Goal: Task Accomplishment & Management: Complete application form

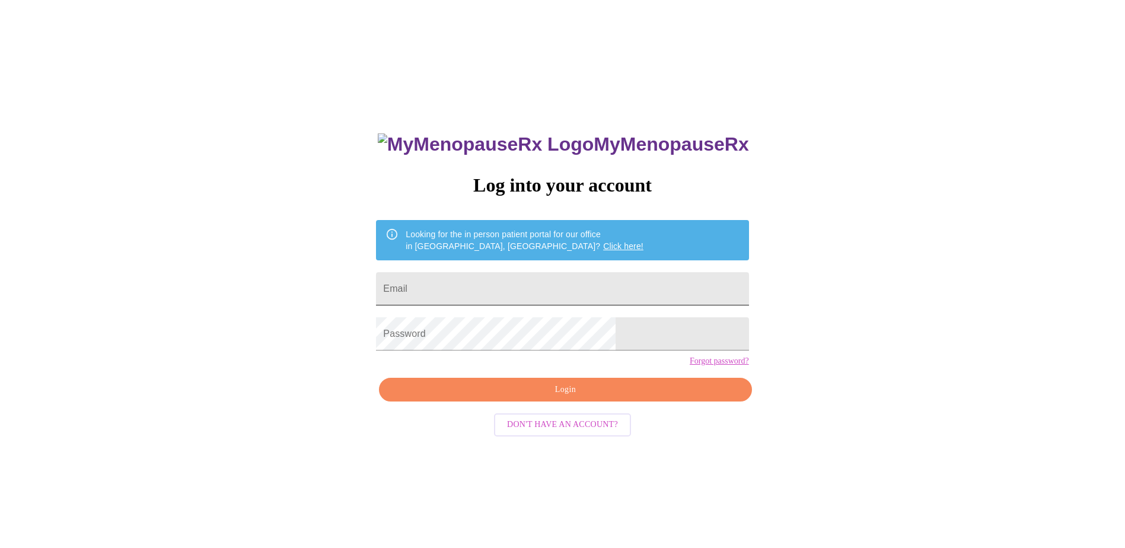
click at [504, 276] on input "Email" at bounding box center [562, 288] width 372 height 33
type input "sjhawkins@marathonpetroleum.com"
click at [607, 397] on span "Login" at bounding box center [565, 389] width 345 height 15
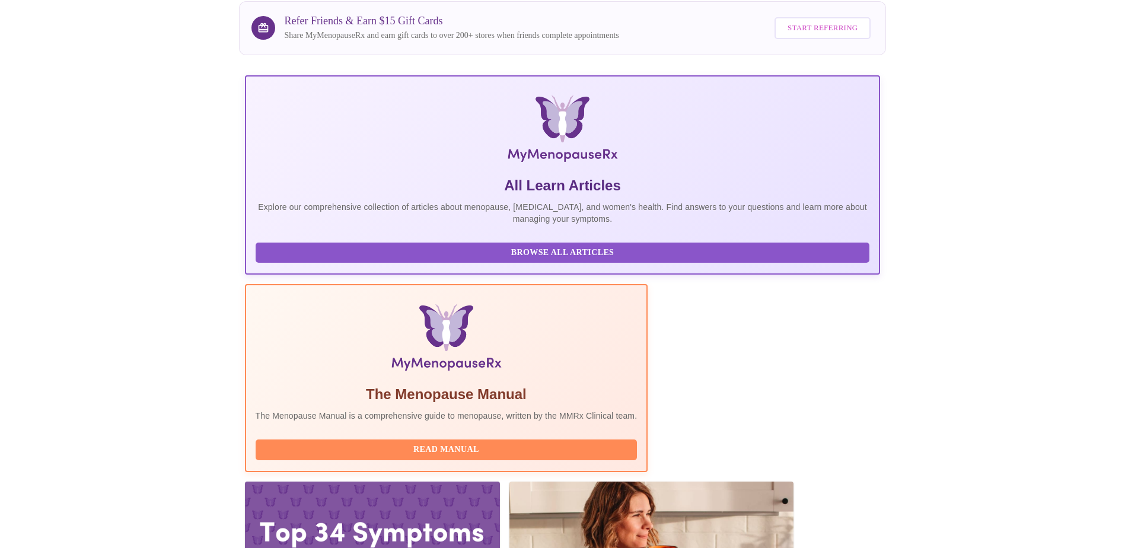
scroll to position [178, 0]
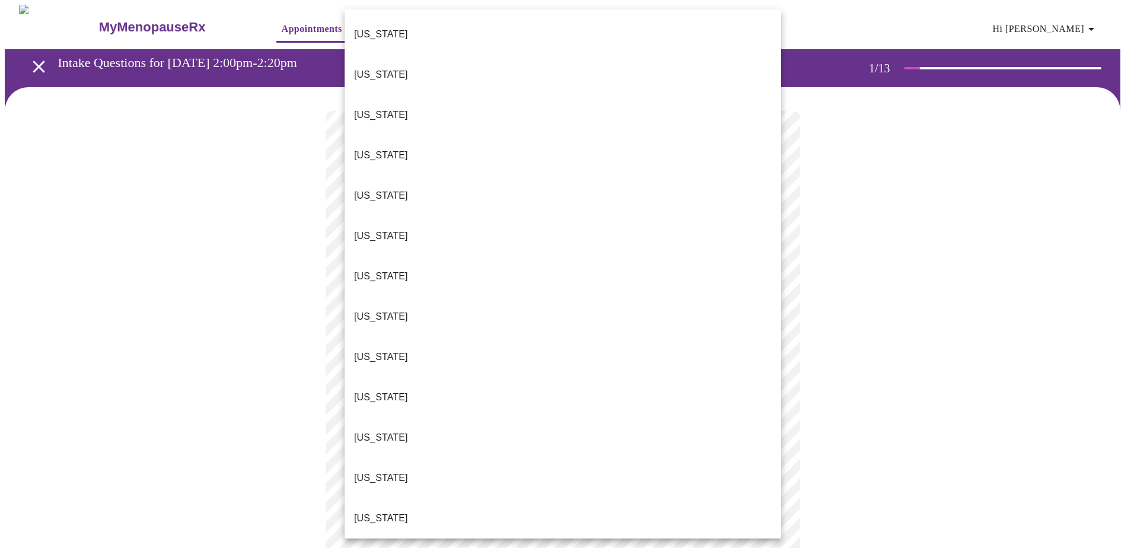
click at [767, 262] on body "MyMenopauseRx Appointments Messaging Labs Uploads Medications Community Refer a…" at bounding box center [567, 546] width 1124 height 1083
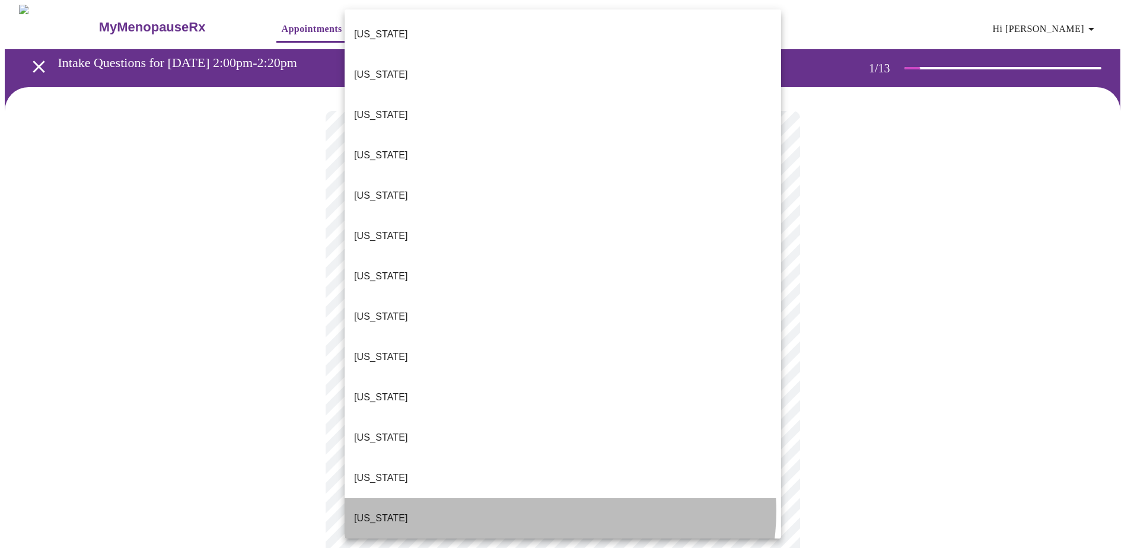
click at [560, 498] on li "Illinois" at bounding box center [562, 518] width 436 height 40
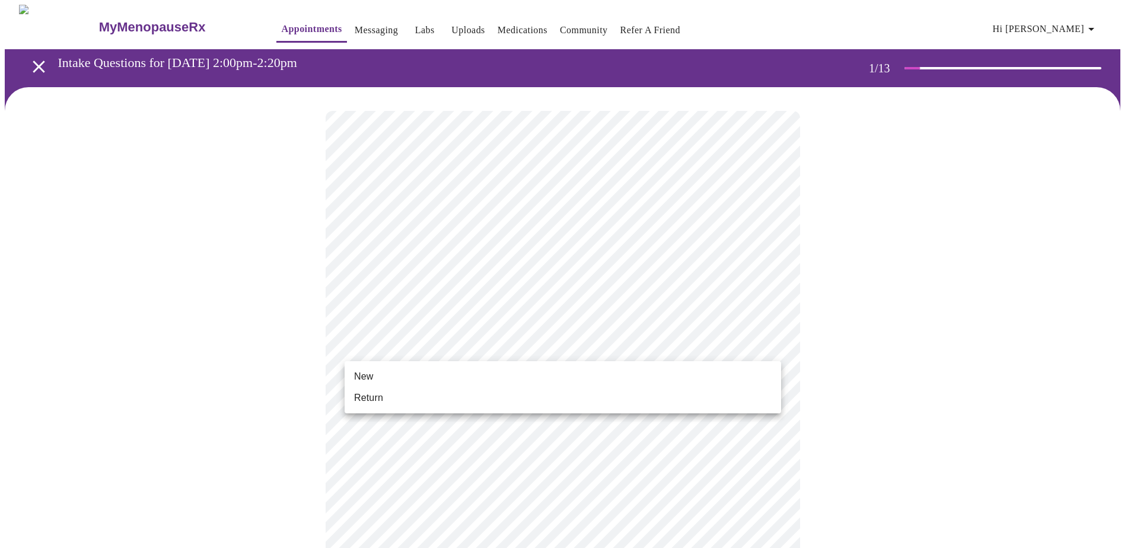
click at [561, 345] on body "MyMenopauseRx Appointments Messaging Labs Uploads Medications Community Refer a…" at bounding box center [567, 543] width 1124 height 1076
click at [534, 394] on li "Return" at bounding box center [562, 397] width 436 height 21
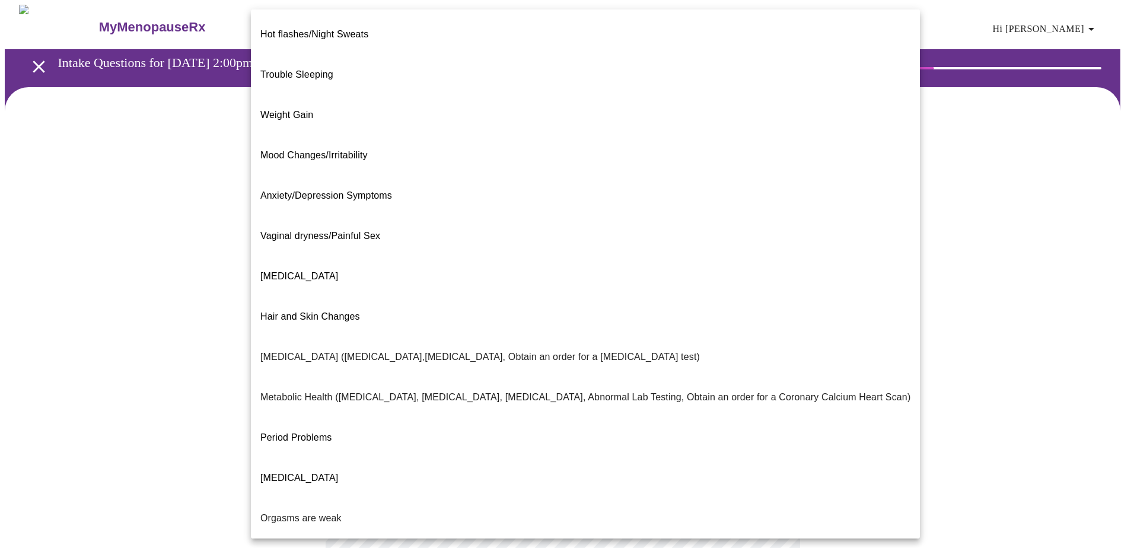
click at [765, 245] on body "MyMenopauseRx Appointments Messaging Labs Uploads Medications Community Refer a…" at bounding box center [567, 361] width 1124 height 713
click at [365, 390] on p "Metabolic Health (Pre-diabetes, Elevated Cholesterol, Vitamin D, Abnormal Lab T…" at bounding box center [585, 397] width 650 height 14
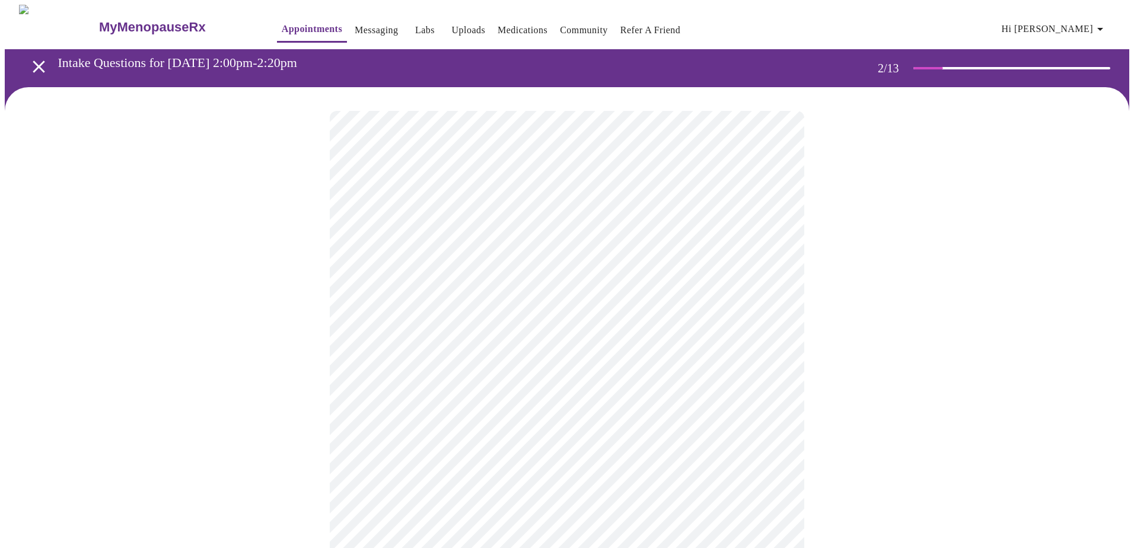
click at [451, 362] on body "MyMenopauseRx Appointments Messaging Labs Uploads Medications Community Refer a…" at bounding box center [567, 358] width 1124 height 706
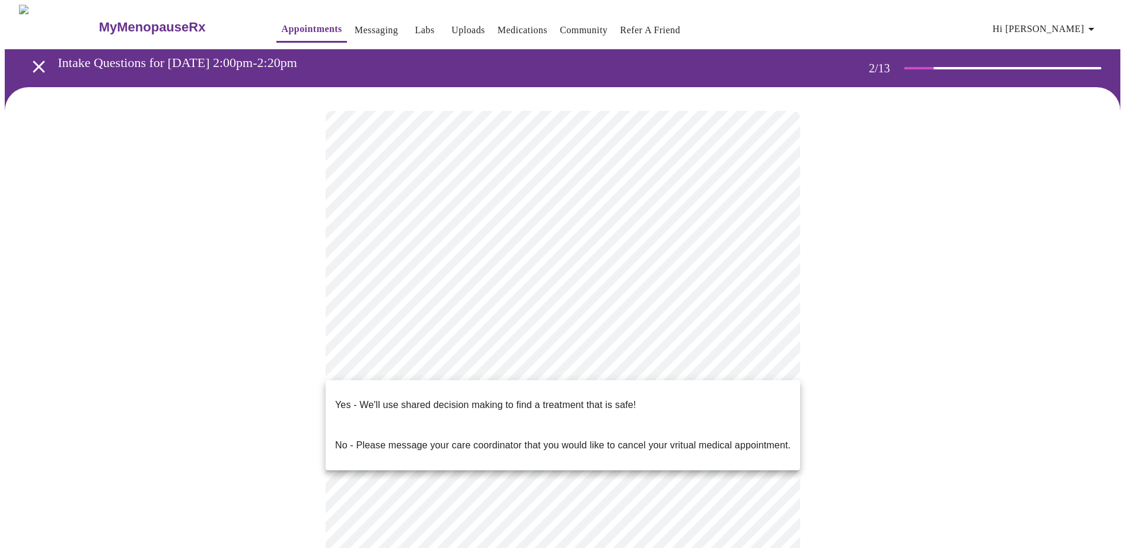
click at [464, 398] on p "Yes - We'll use shared decision making to find a treatment that is safe!" at bounding box center [485, 405] width 301 height 14
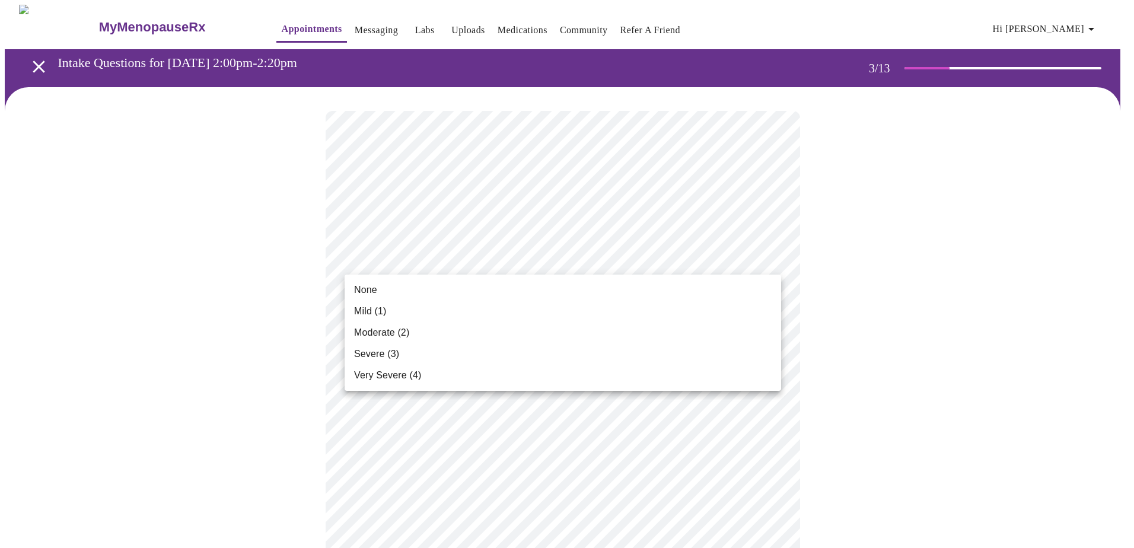
click at [575, 289] on li "None" at bounding box center [562, 289] width 436 height 21
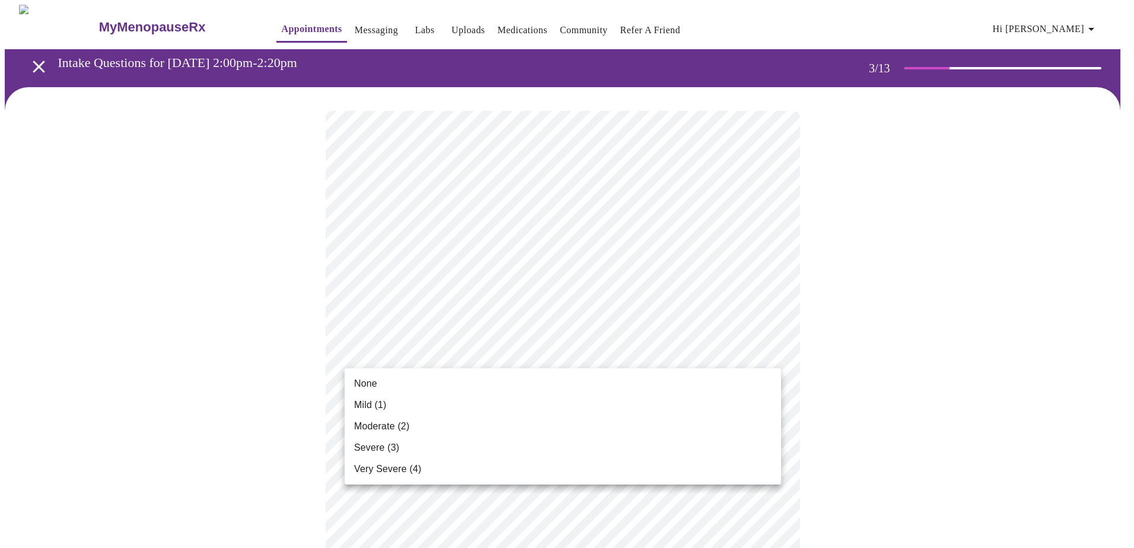
click at [675, 386] on li "None" at bounding box center [562, 383] width 436 height 21
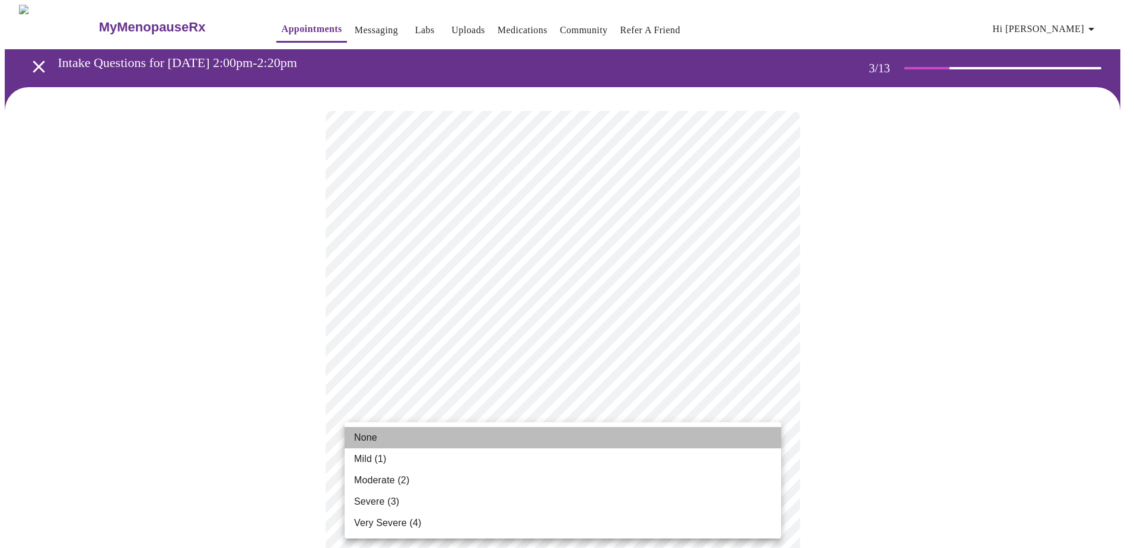
click at [651, 442] on li "None" at bounding box center [562, 437] width 436 height 21
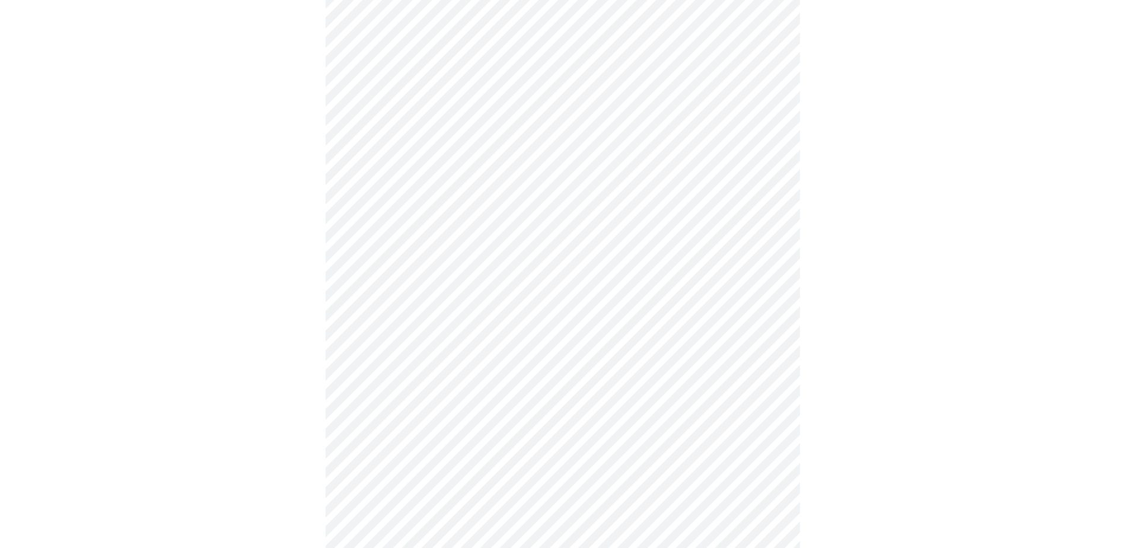
scroll to position [178, 0]
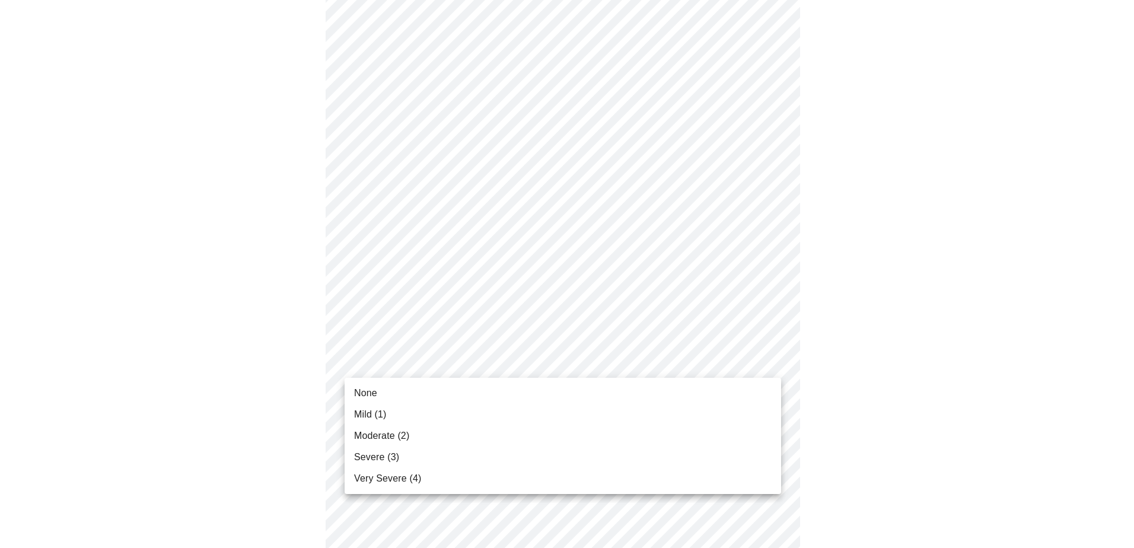
click at [693, 412] on li "Mild (1)" at bounding box center [562, 414] width 436 height 21
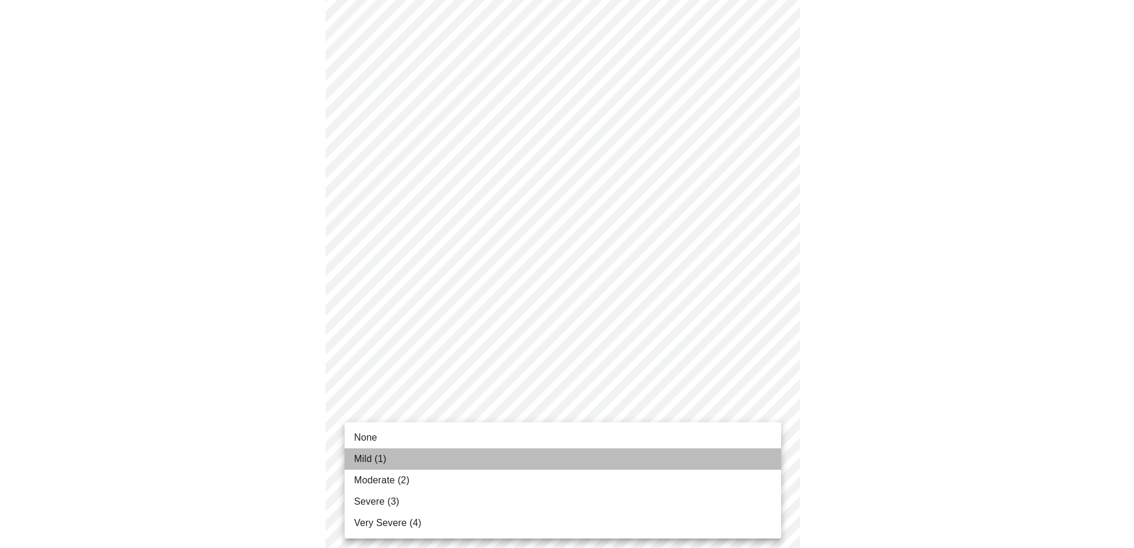
click at [735, 455] on li "Mild (1)" at bounding box center [562, 458] width 436 height 21
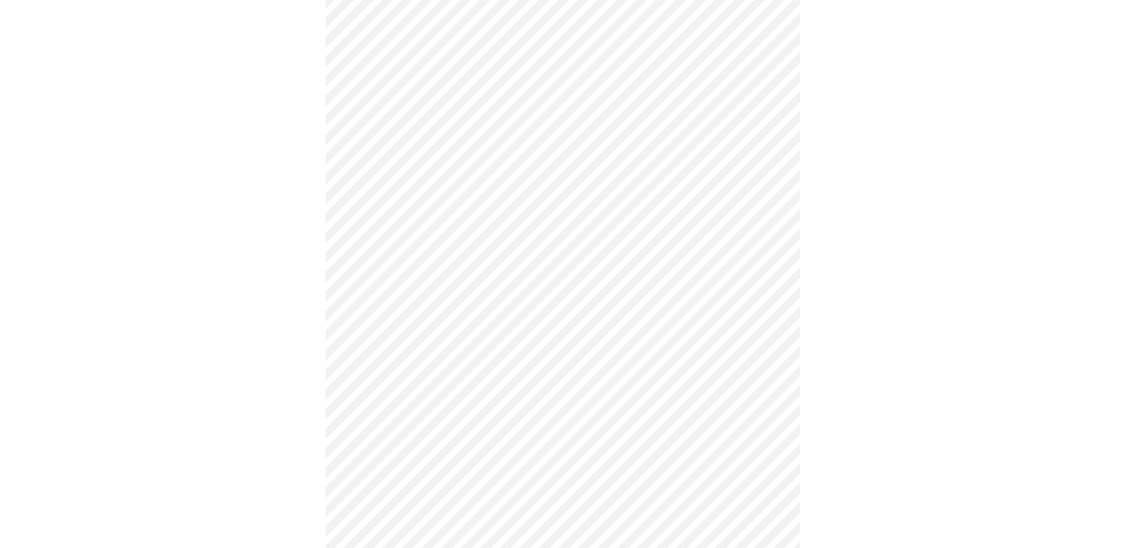
scroll to position [356, 0]
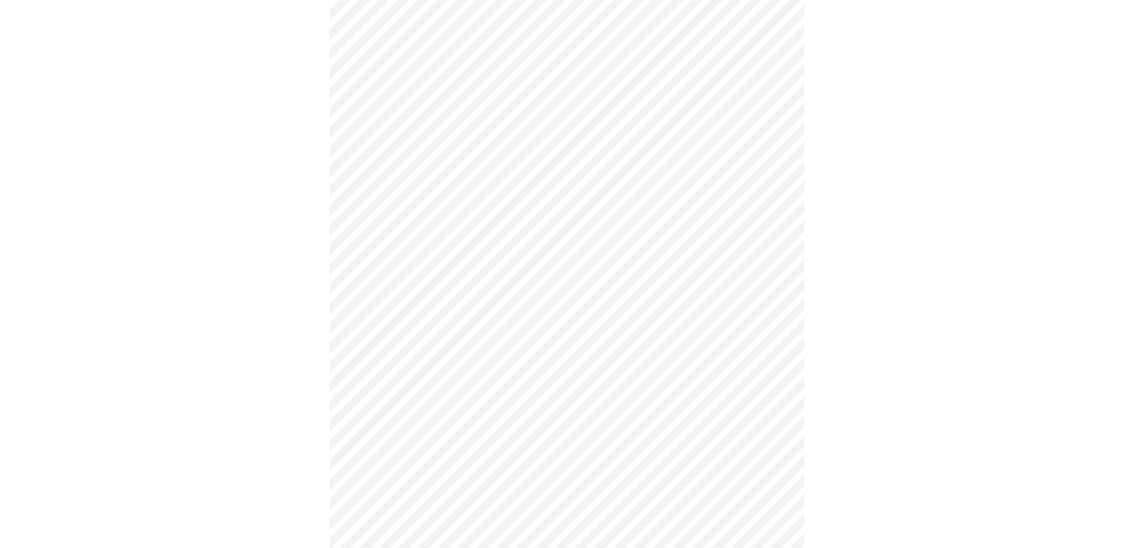
click at [766, 338] on body "MyMenopauseRx Appointments Messaging Labs Uploads Medications Community Refer a…" at bounding box center [567, 396] width 1124 height 1494
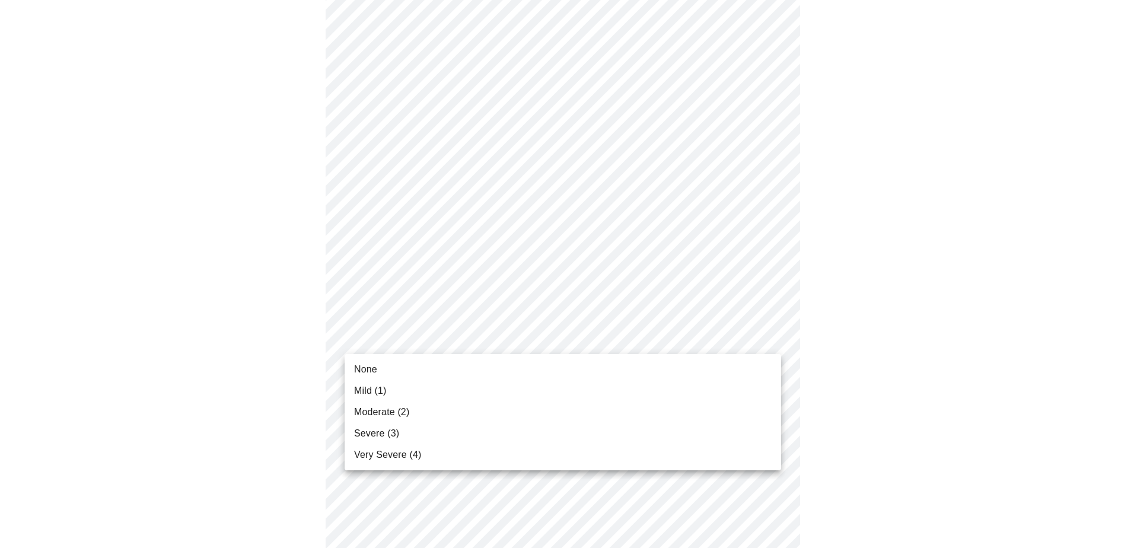
click at [724, 413] on li "Moderate (2)" at bounding box center [562, 411] width 436 height 21
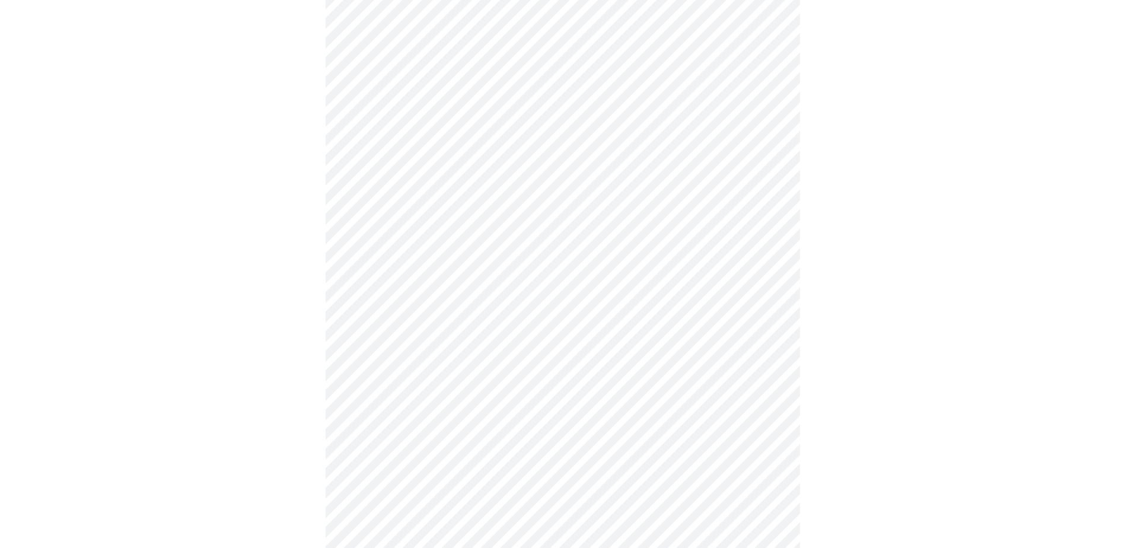
scroll to position [474, 0]
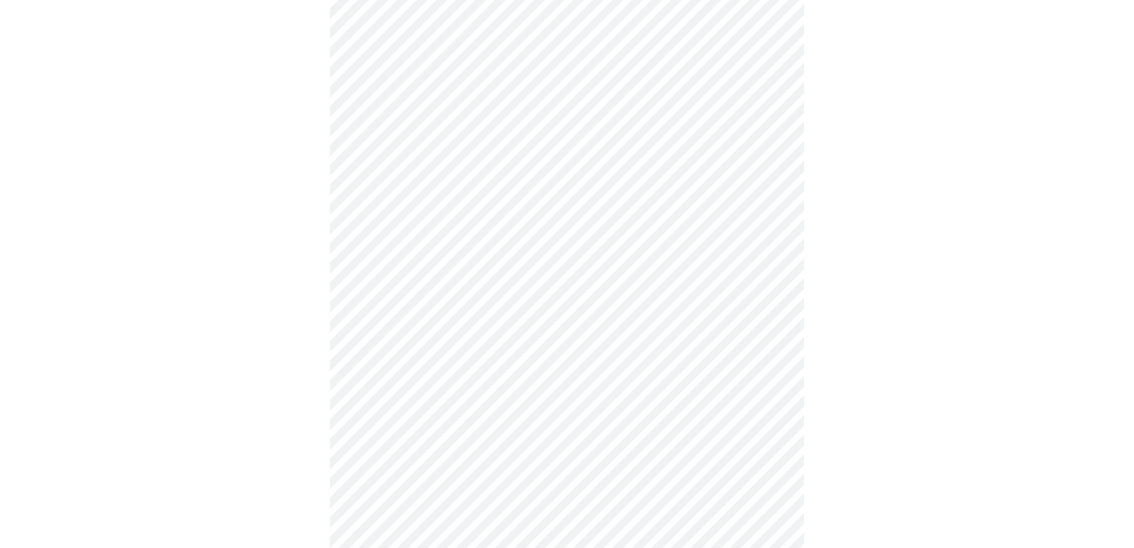
click at [767, 313] on body "MyMenopauseRx Appointments Messaging Labs Uploads Medications Community Refer a…" at bounding box center [567, 269] width 1124 height 1478
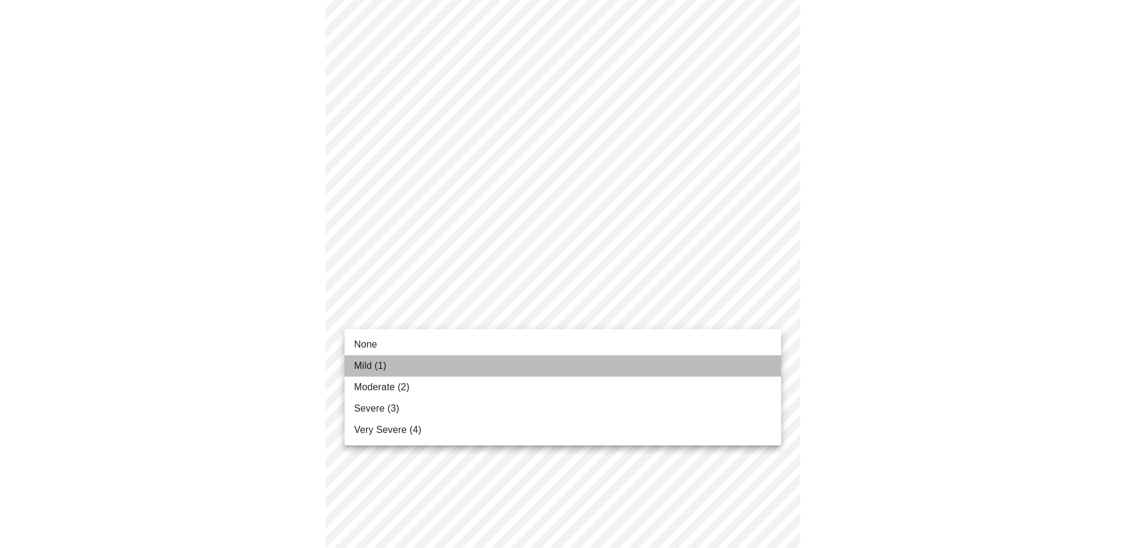
click at [741, 362] on li "Mild (1)" at bounding box center [562, 365] width 436 height 21
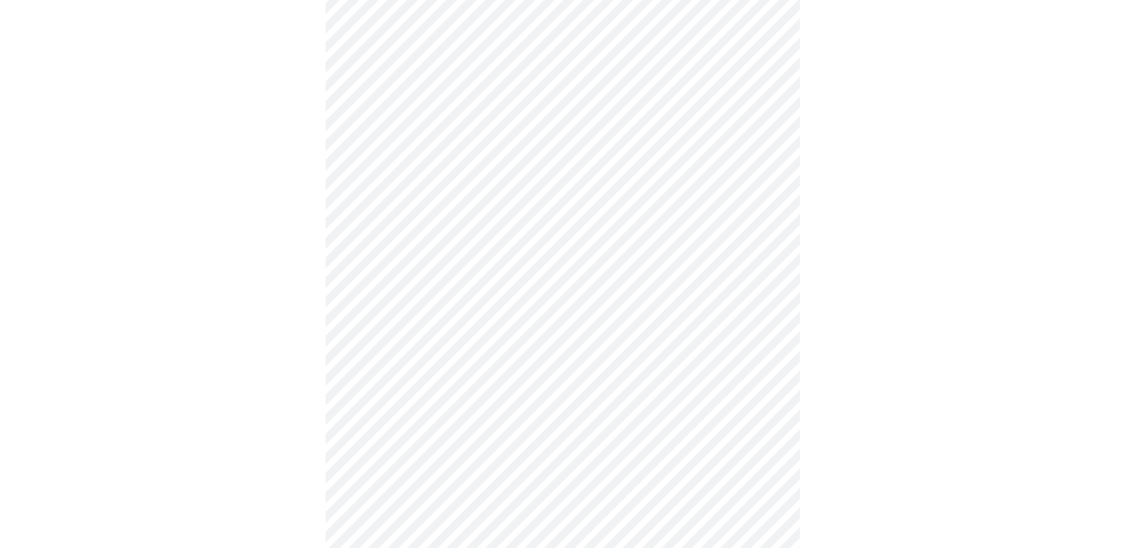
scroll to position [652, 0]
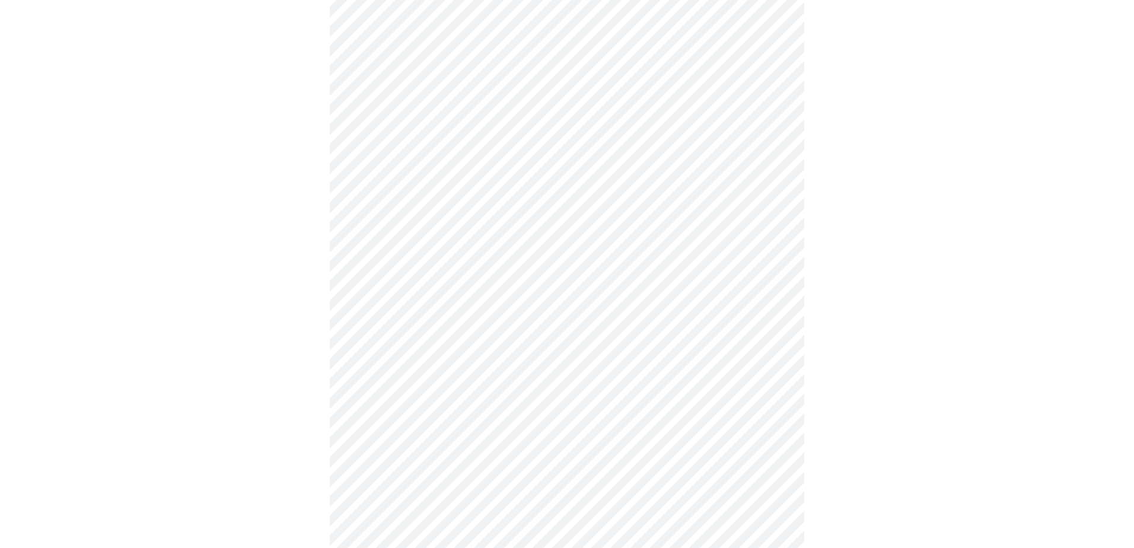
click at [769, 229] on body "MyMenopauseRx Appointments Messaging Labs Uploads Medications Community Refer a…" at bounding box center [567, 83] width 1124 height 1461
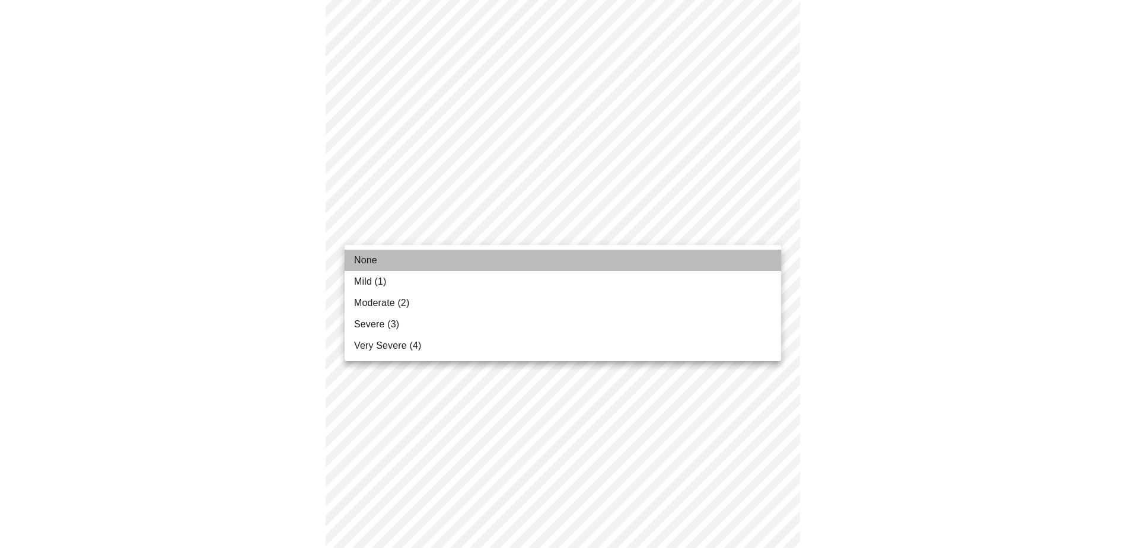
click at [709, 259] on li "None" at bounding box center [562, 260] width 436 height 21
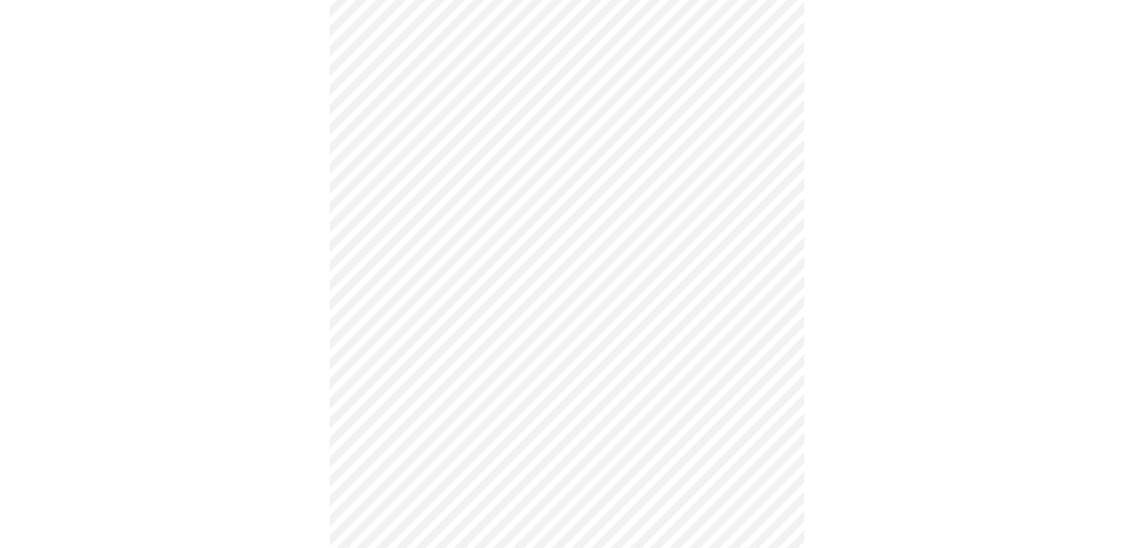
click at [770, 322] on body "MyMenopauseRx Appointments Messaging Labs Uploads Medications Community Refer a…" at bounding box center [567, 75] width 1124 height 1444
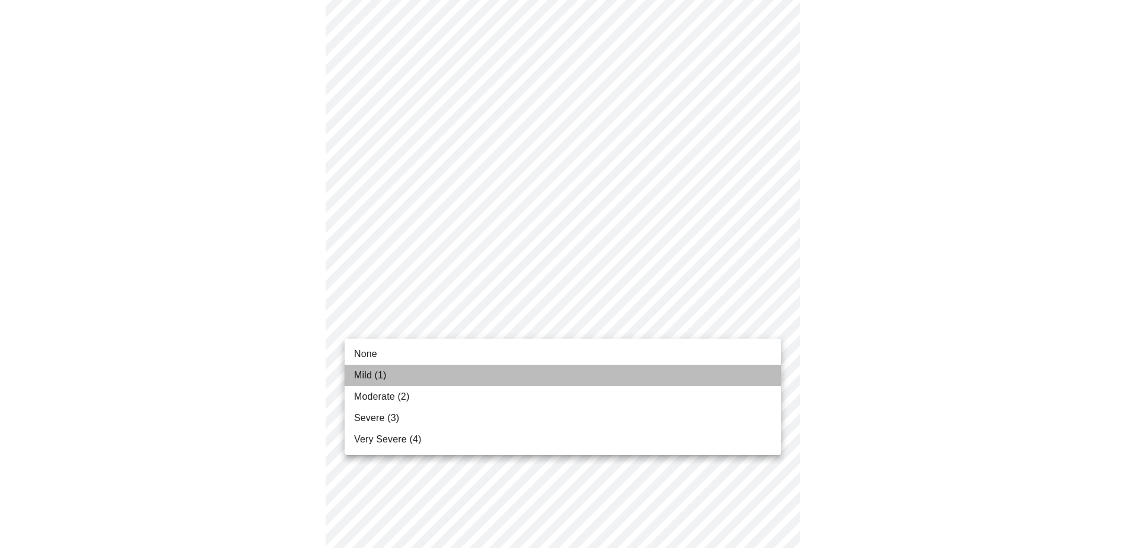
click at [681, 377] on li "Mild (1)" at bounding box center [562, 375] width 436 height 21
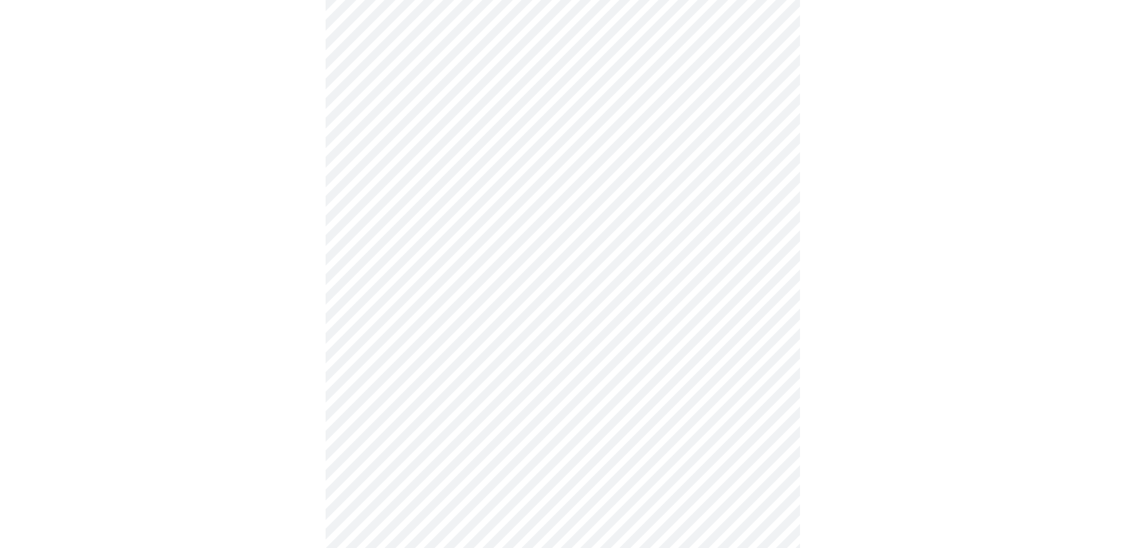
scroll to position [830, 0]
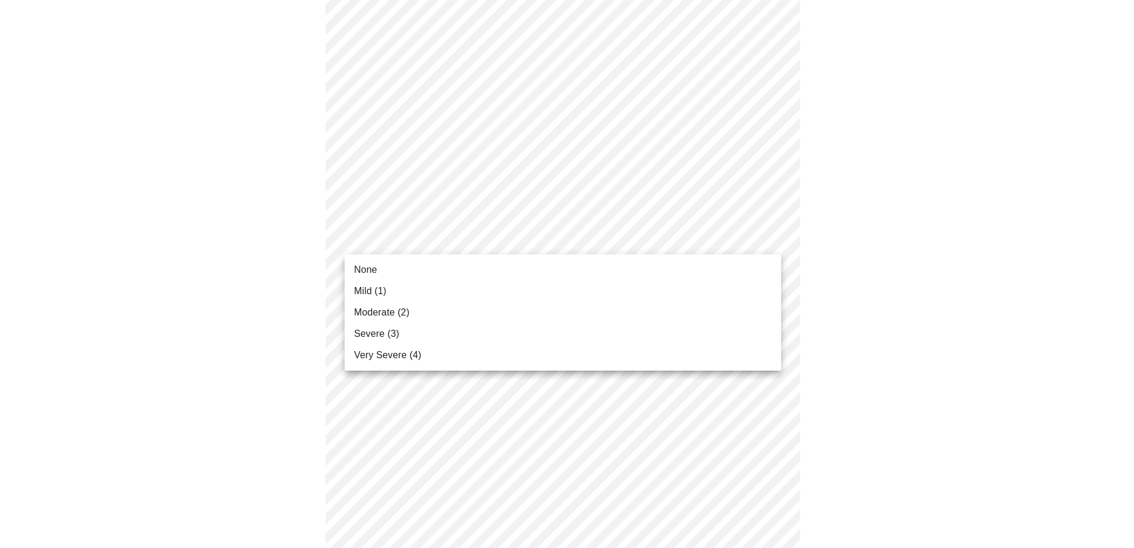
click at [726, 263] on li "None" at bounding box center [562, 269] width 436 height 21
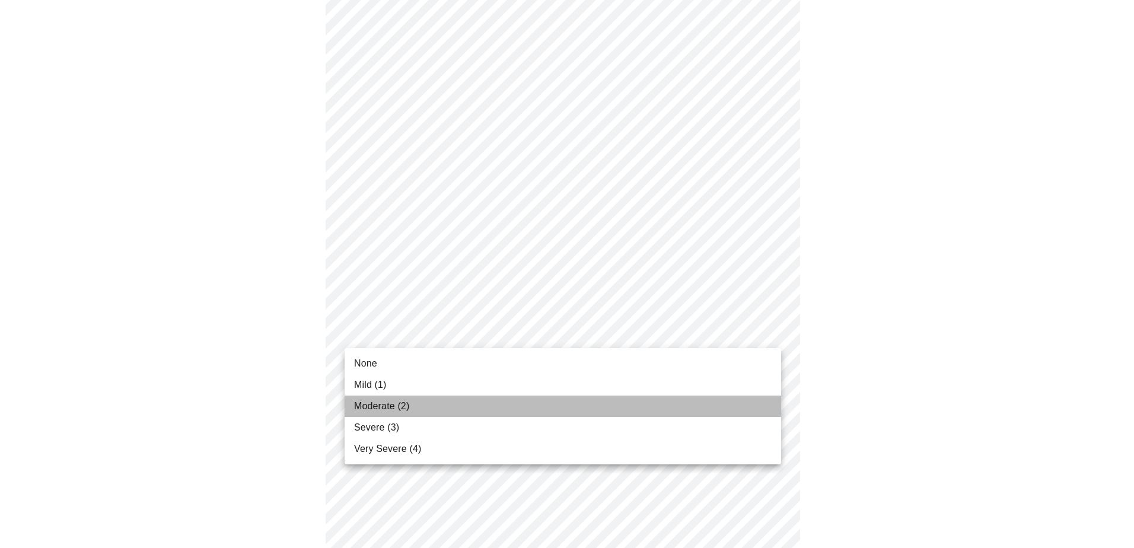
click at [637, 412] on li "Moderate (2)" at bounding box center [562, 405] width 436 height 21
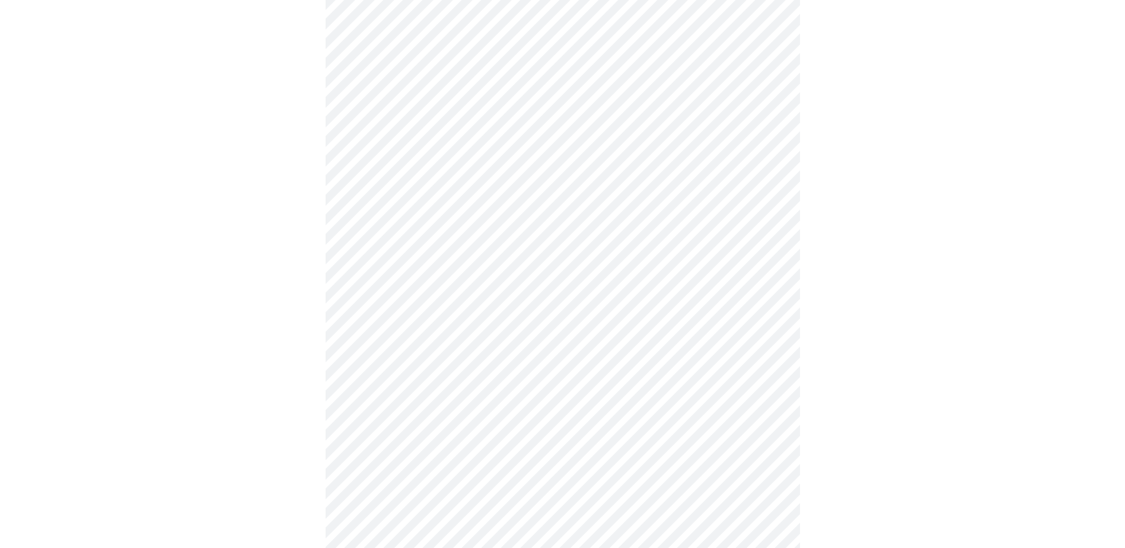
scroll to position [296, 0]
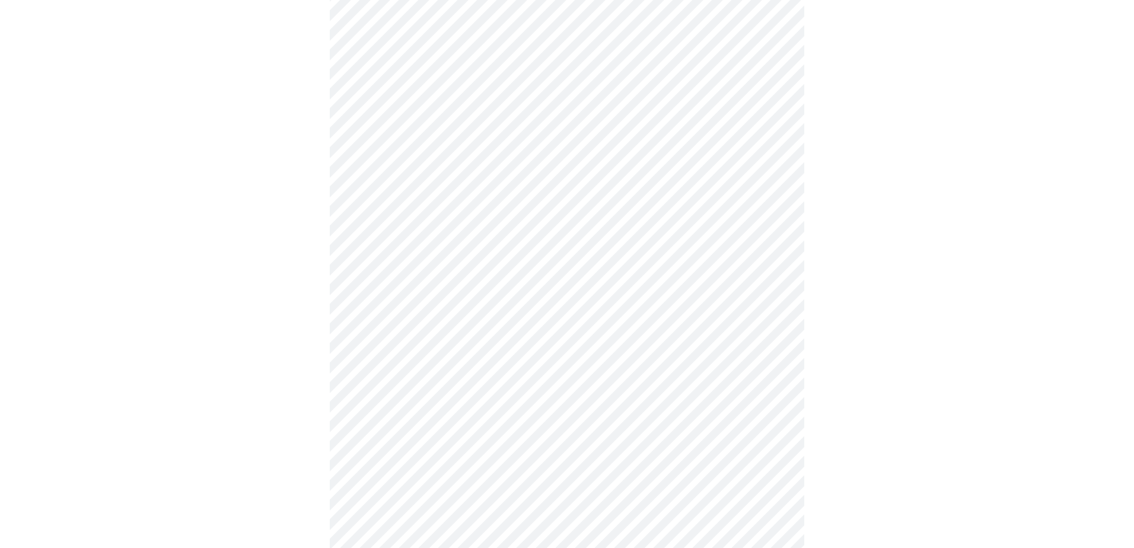
click at [459, 387] on body "MyMenopauseRx Appointments Messaging Labs Uploads Medications Community Refer a…" at bounding box center [567, 269] width 1124 height 1122
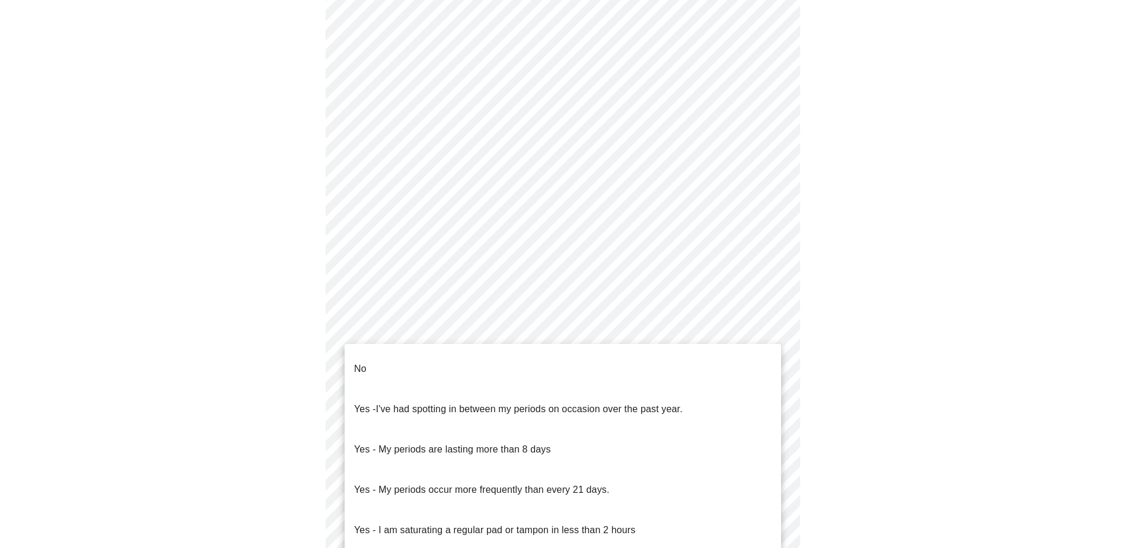
click at [428, 358] on li "No" at bounding box center [562, 369] width 436 height 40
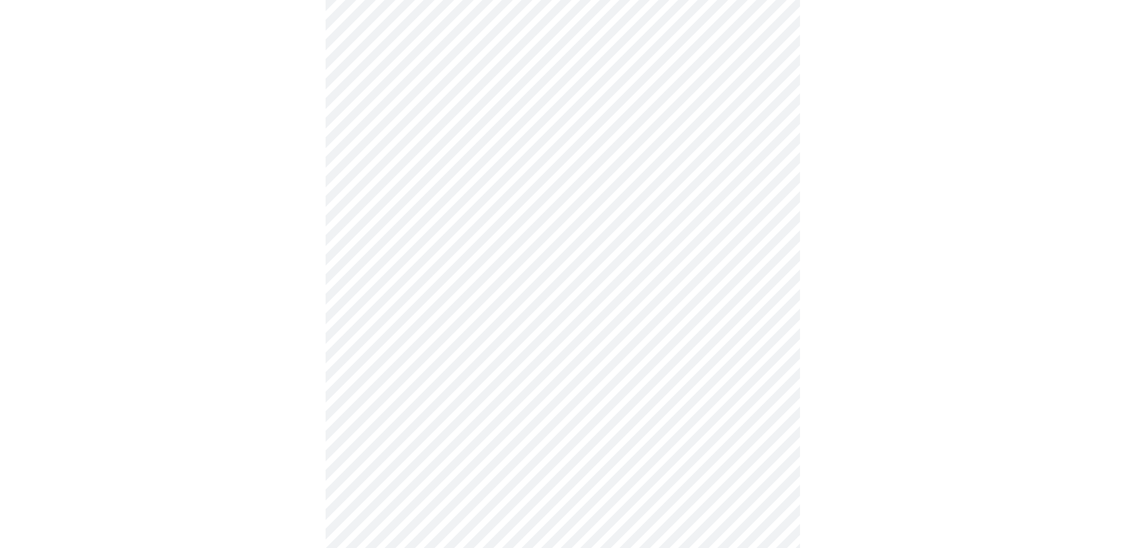
scroll to position [415, 0]
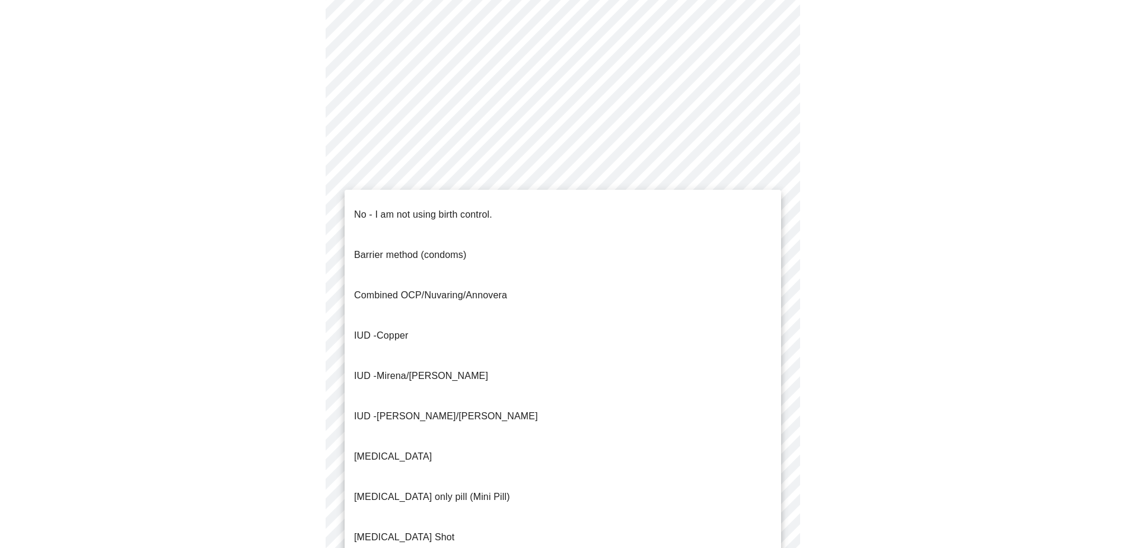
click at [529, 340] on body "MyMenopauseRx Appointments Messaging Labs Uploads Medications Community Refer a…" at bounding box center [567, 147] width 1124 height 1115
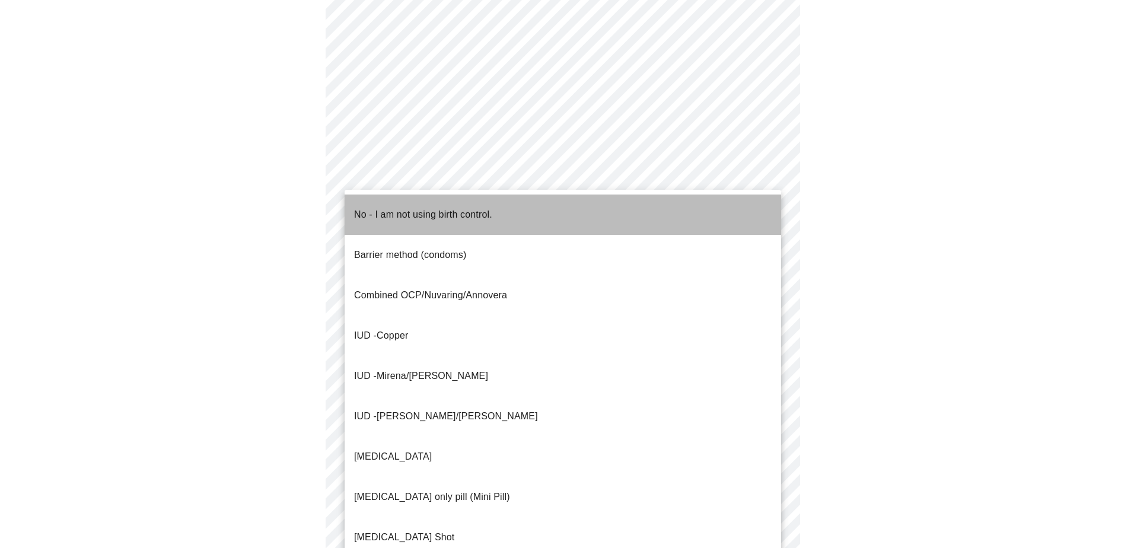
click at [429, 208] on p "No - I am not using birth control." at bounding box center [423, 215] width 138 height 14
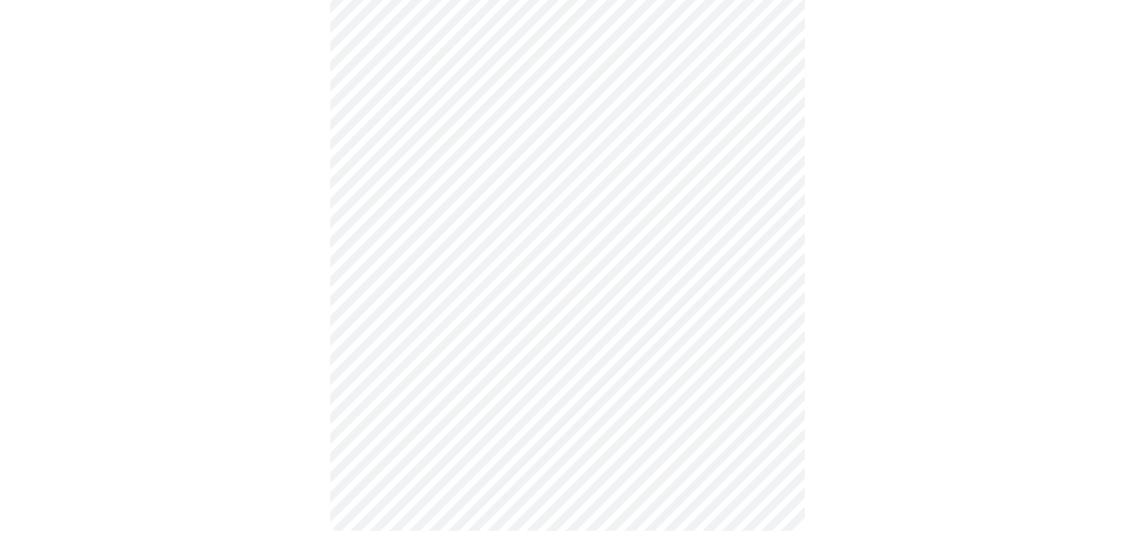
scroll to position [560, 0]
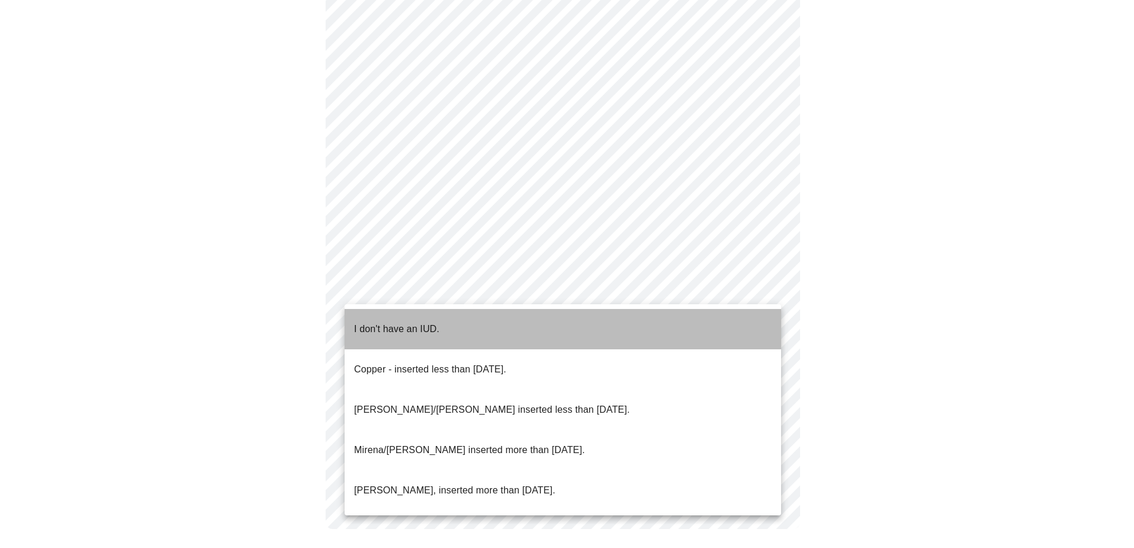
click at [476, 321] on li "I don't have an IUD." at bounding box center [562, 329] width 436 height 40
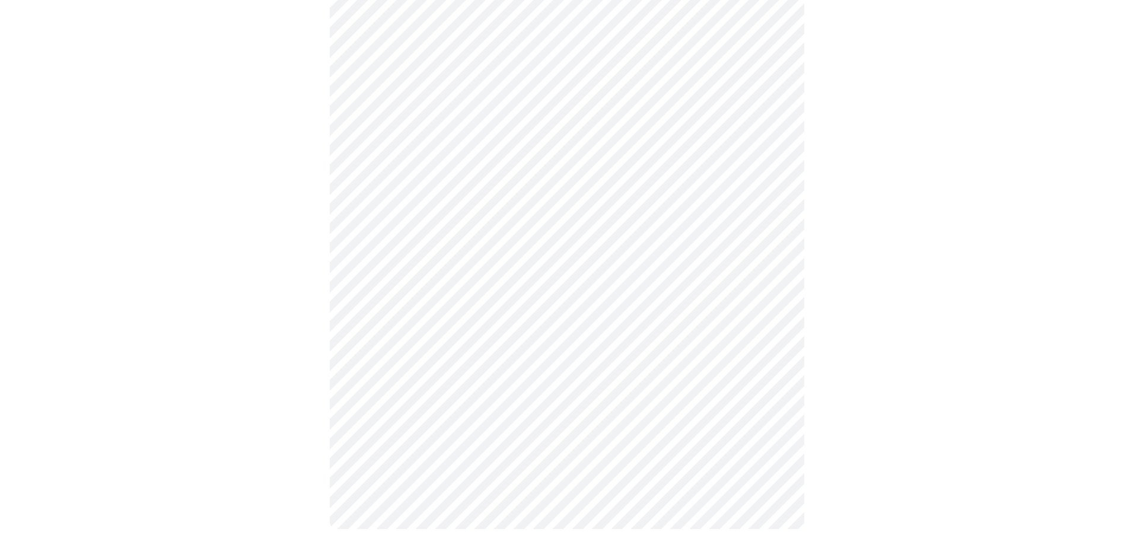
click at [524, 381] on body "MyMenopauseRx Appointments Messaging Labs Uploads Medications Community Refer a…" at bounding box center [567, 2] width 1124 height 1101
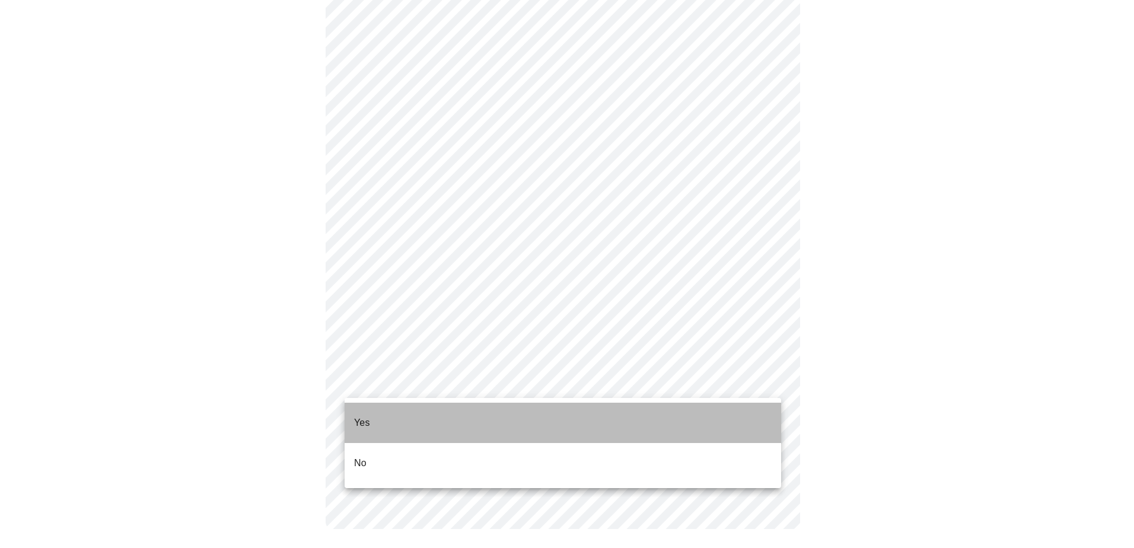
click at [479, 416] on li "Yes" at bounding box center [562, 423] width 436 height 40
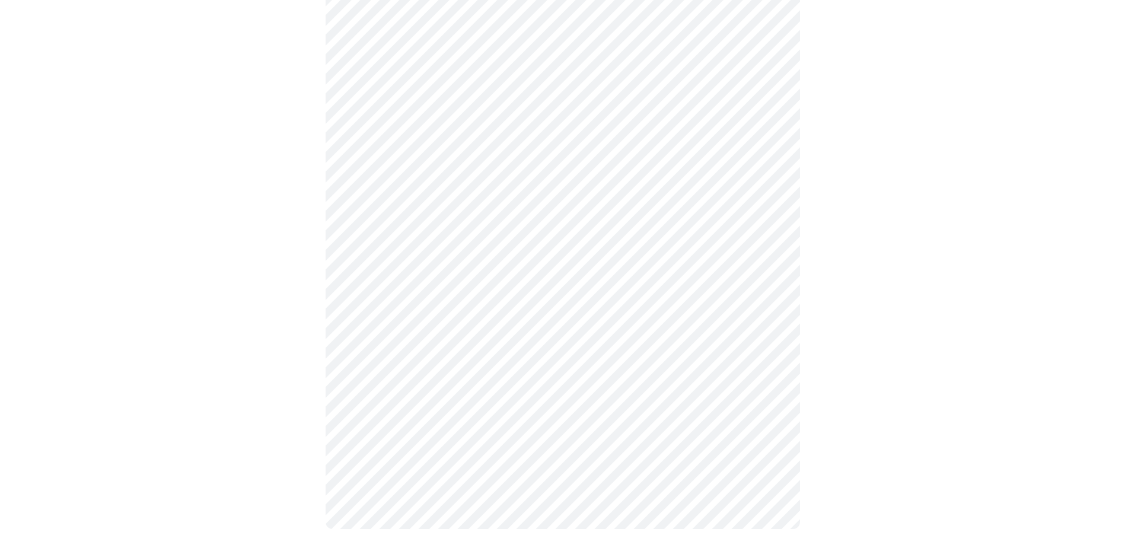
scroll to position [0, 0]
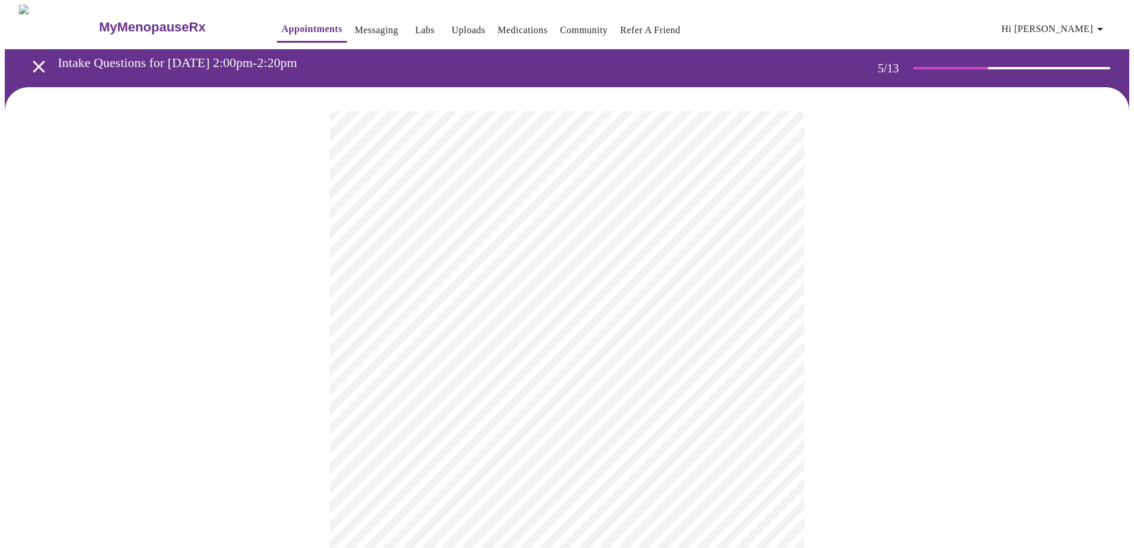
click at [769, 315] on body "MyMenopauseRx Appointments Messaging Labs Uploads Medications Community Refer a…" at bounding box center [567, 388] width 1124 height 767
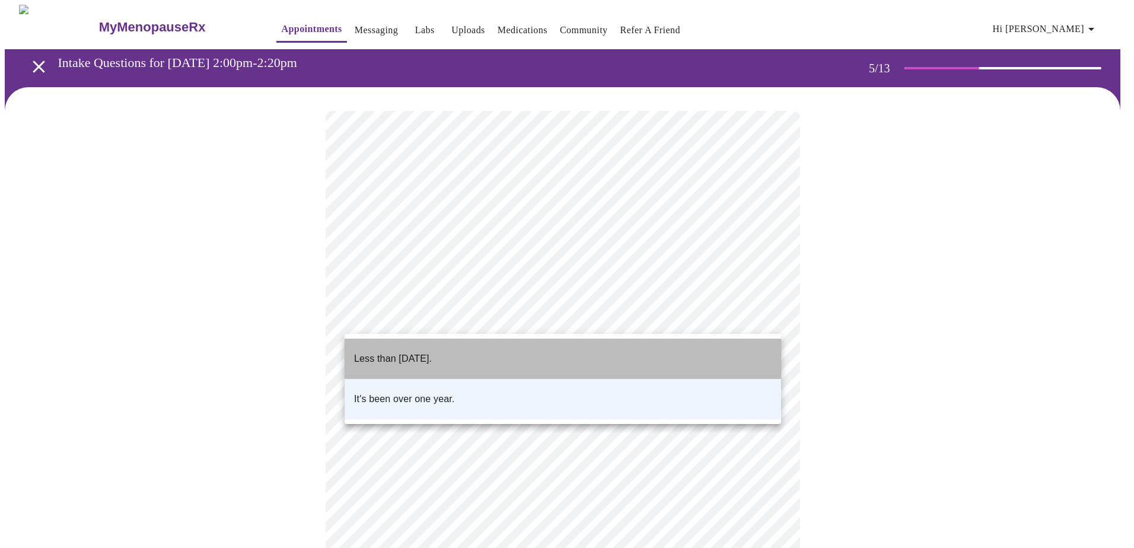
click at [724, 358] on li "Less than one year ago." at bounding box center [562, 359] width 436 height 40
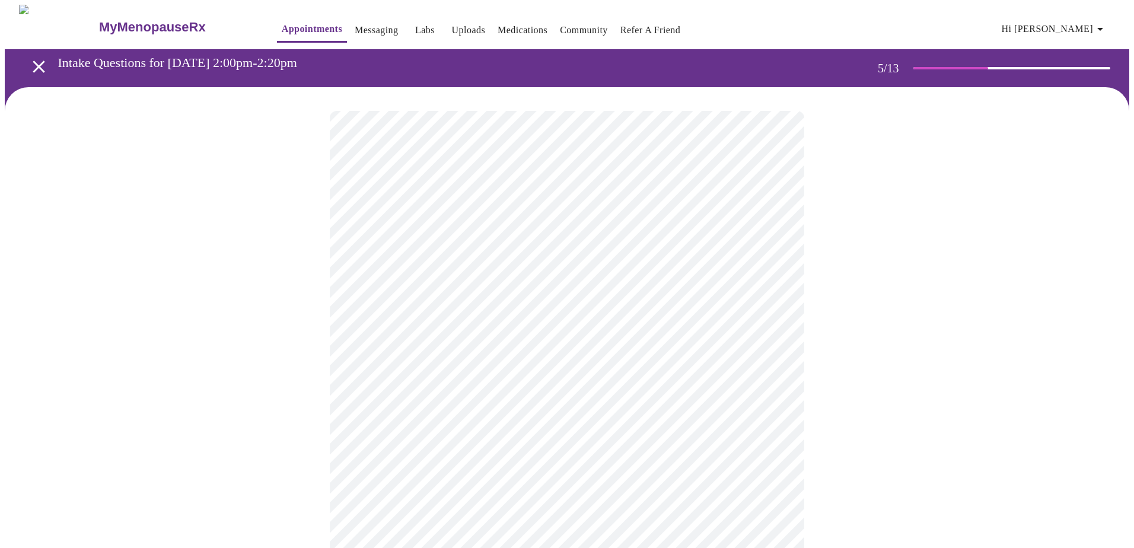
click at [765, 313] on body "MyMenopauseRx Appointments Messaging Labs Uploads Medications Community Refer a…" at bounding box center [567, 388] width 1124 height 767
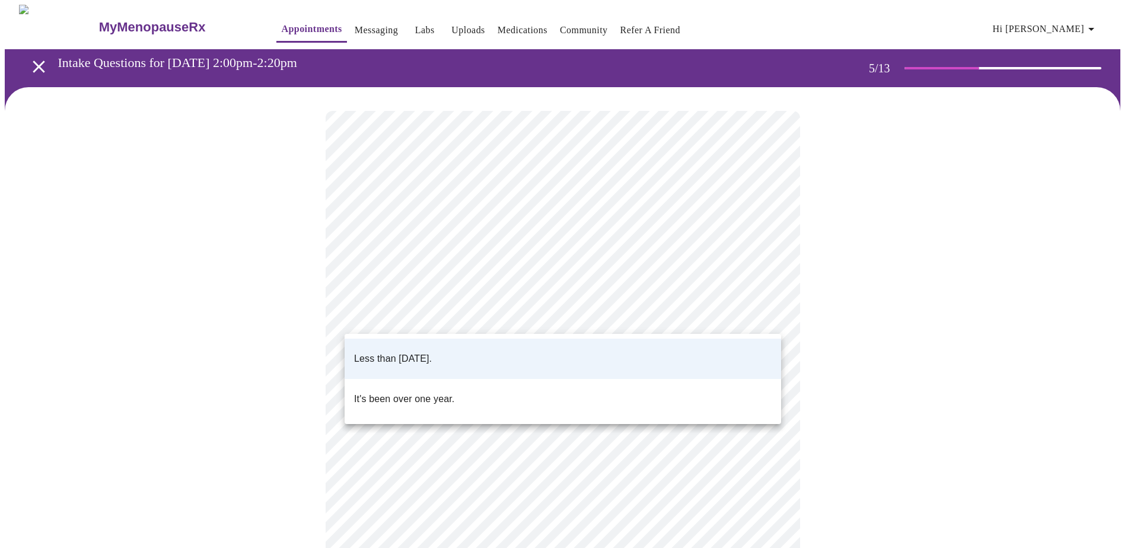
click at [684, 349] on li "Less than one year ago." at bounding box center [562, 359] width 436 height 40
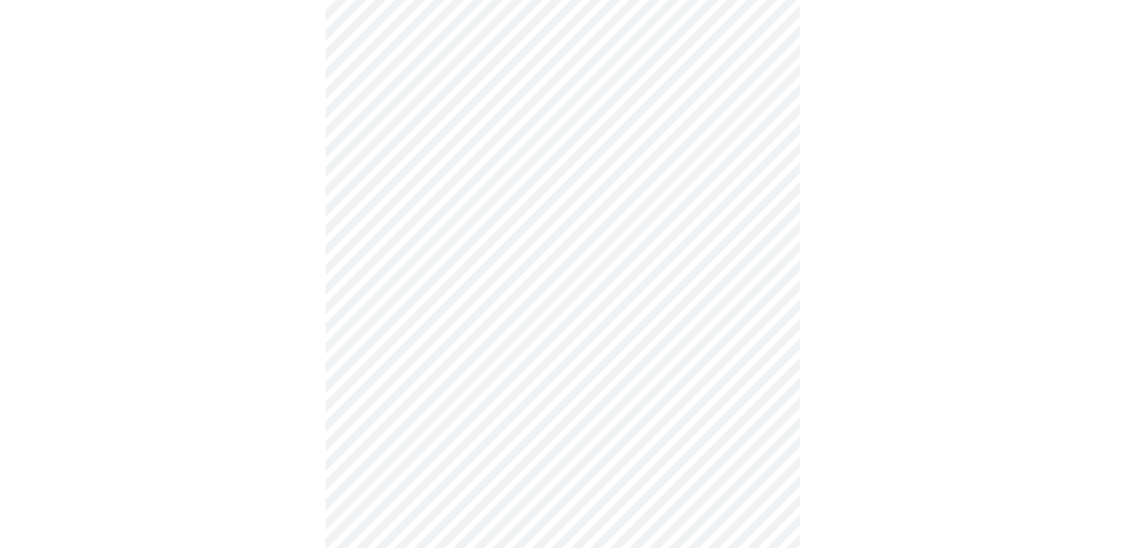
scroll to position [2965, 0]
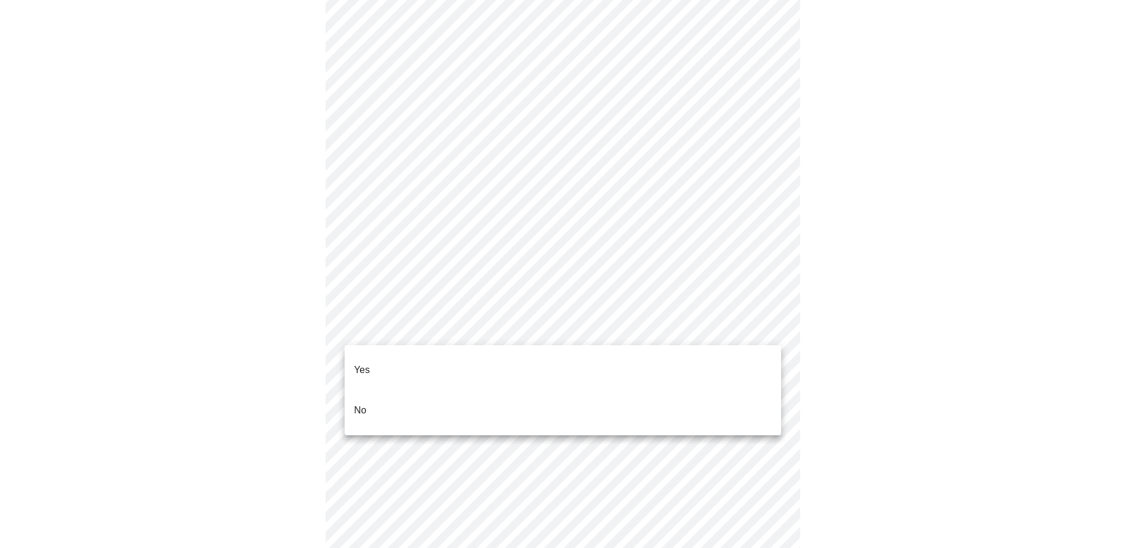
click at [690, 390] on li "No" at bounding box center [562, 410] width 436 height 40
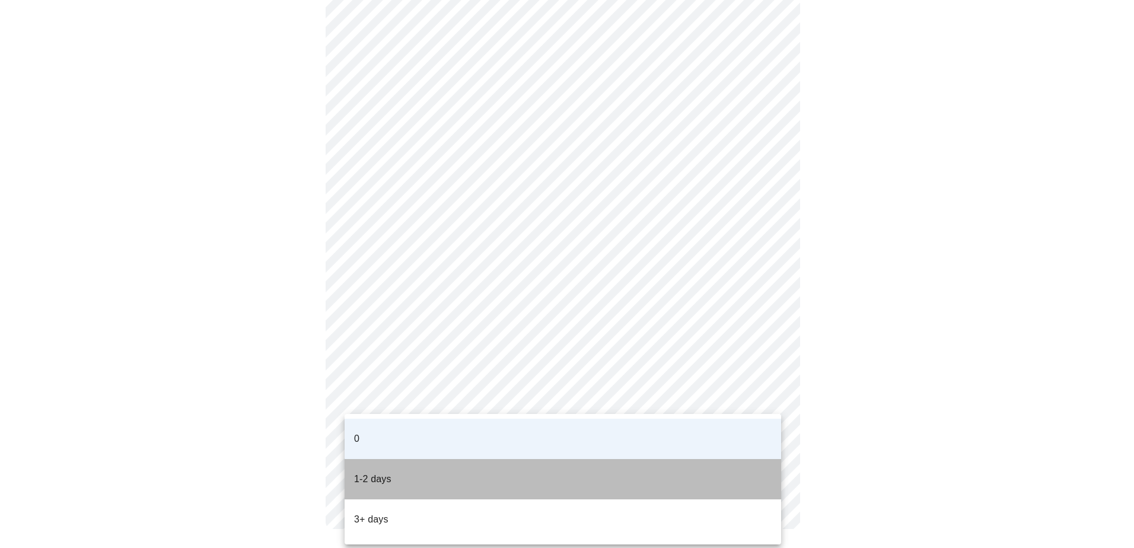
click at [513, 459] on li "1-2 days" at bounding box center [562, 479] width 436 height 40
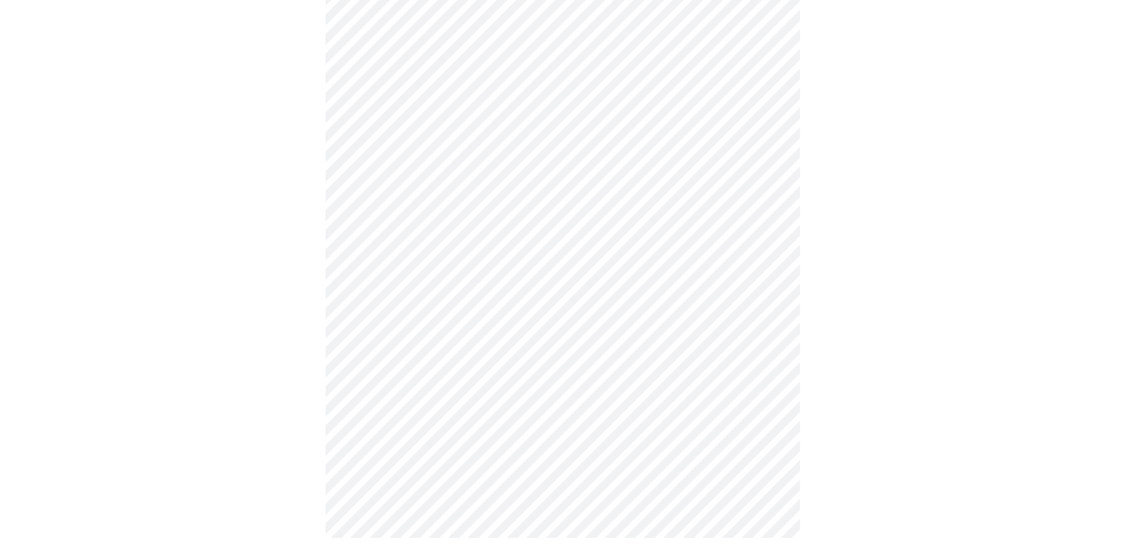
scroll to position [497, 0]
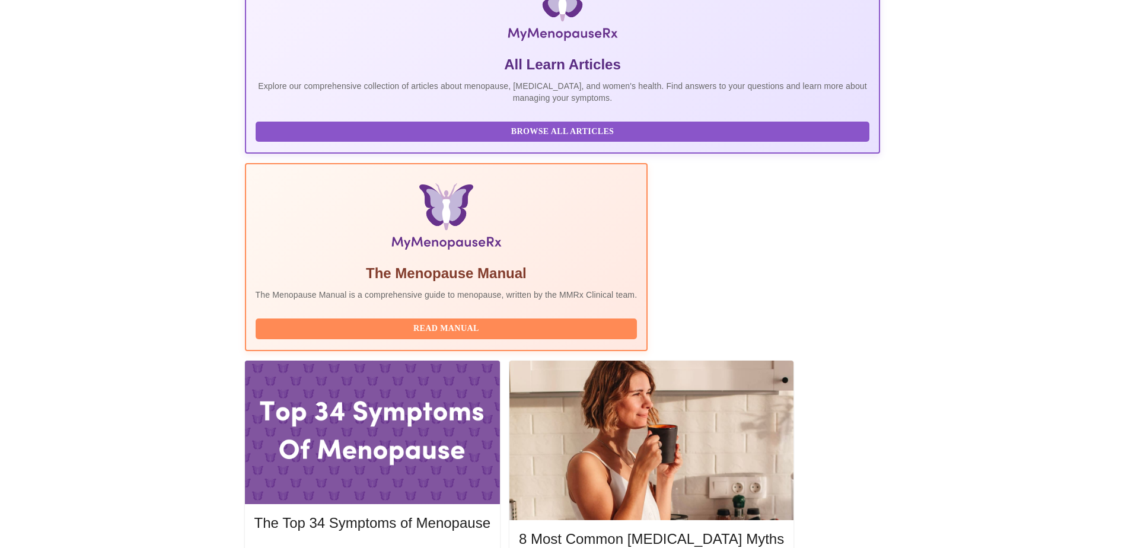
scroll to position [237, 0]
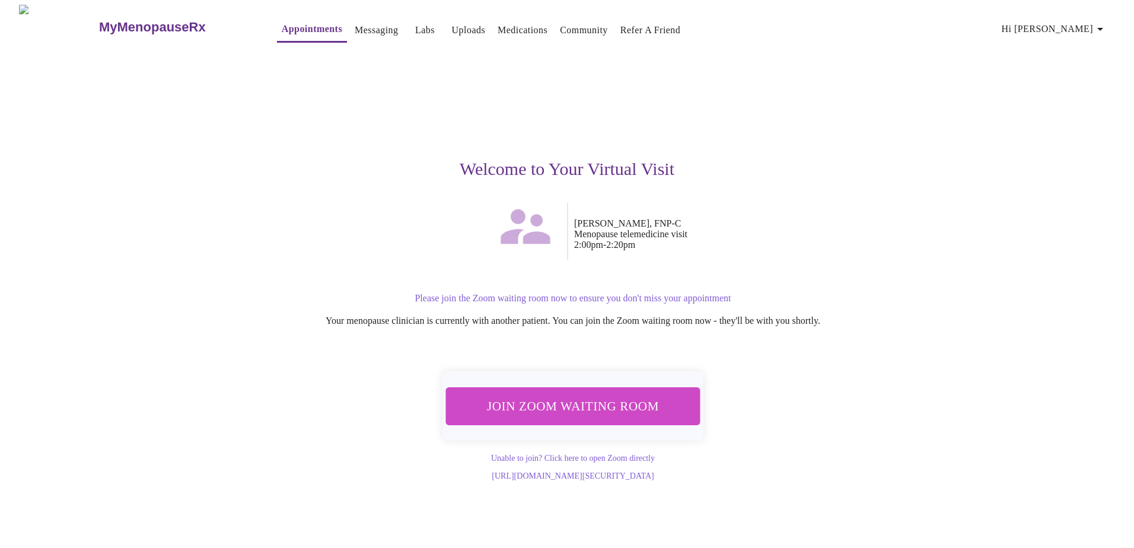
click at [562, 404] on span "Join Zoom Waiting Room" at bounding box center [572, 406] width 223 height 22
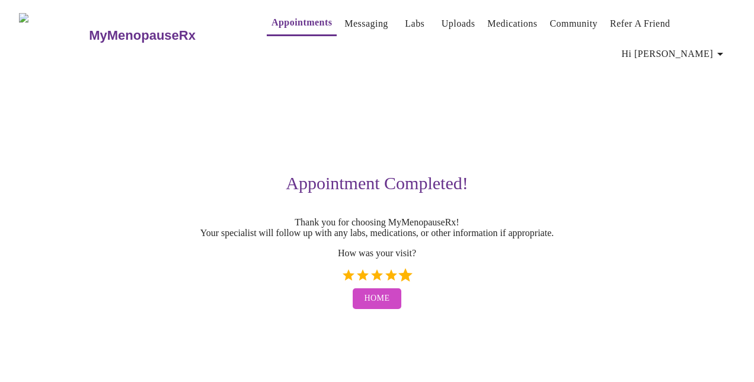
click at [407, 269] on label "5 Stars" at bounding box center [405, 275] width 14 height 14
click at [342, 279] on input "5 Stars" at bounding box center [341, 279] width 1 height 1
radio input "true"
click at [387, 291] on span "Home" at bounding box center [377, 298] width 25 height 15
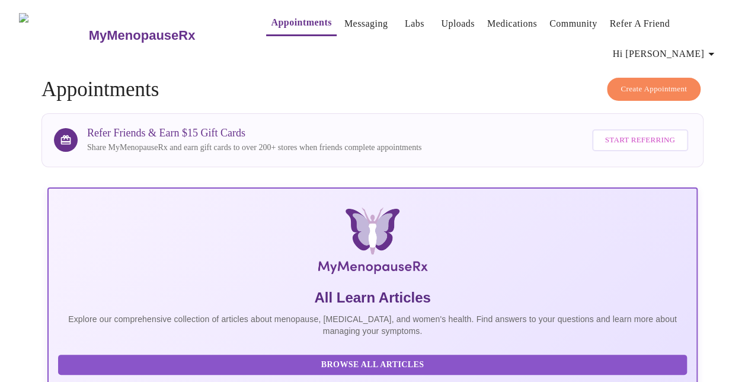
click at [405, 17] on link "Labs" at bounding box center [415, 23] width 20 height 17
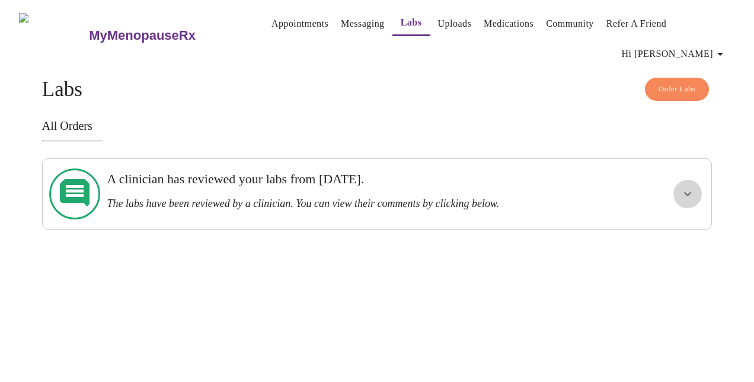
click at [695, 187] on icon "show more" at bounding box center [688, 194] width 14 height 14
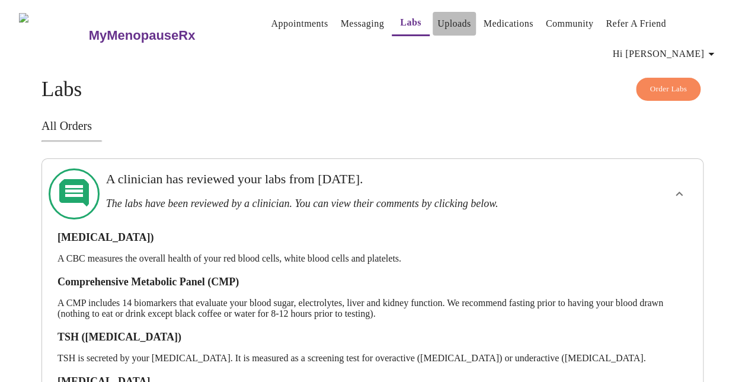
click at [438, 17] on link "Uploads" at bounding box center [455, 23] width 34 height 17
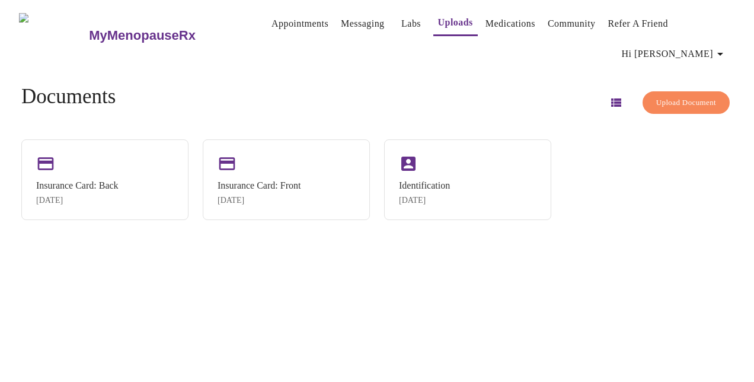
click at [401, 22] on link "Labs" at bounding box center [411, 23] width 20 height 17
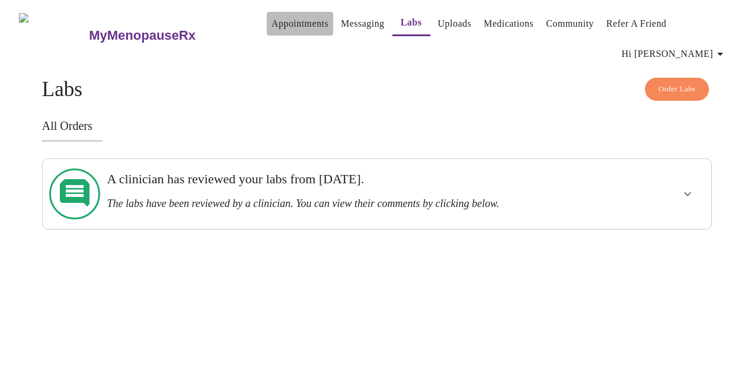
click at [273, 25] on link "Appointments" at bounding box center [300, 23] width 57 height 17
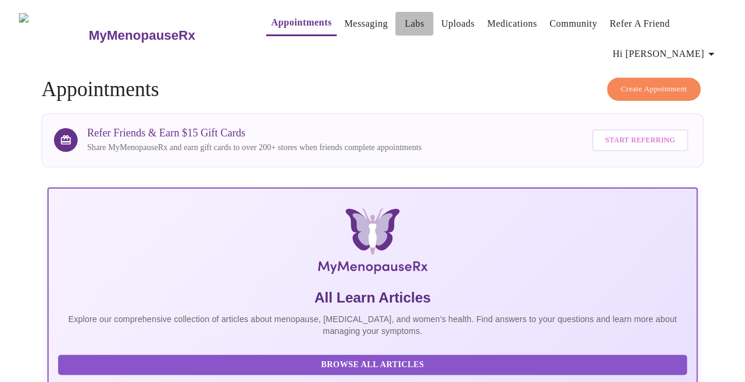
click at [405, 18] on link "Labs" at bounding box center [415, 23] width 20 height 17
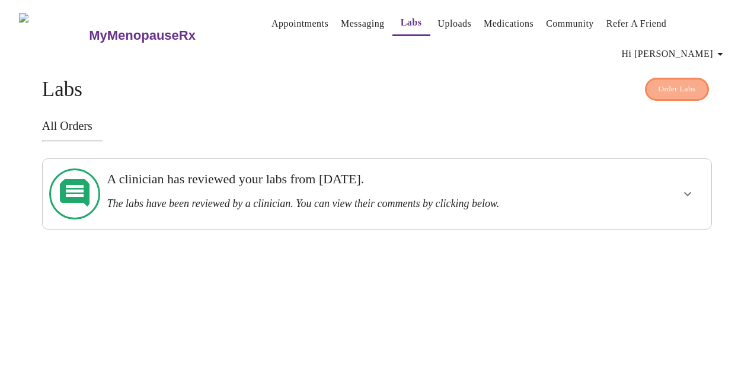
click at [682, 82] on span "Order Labs" at bounding box center [677, 89] width 37 height 14
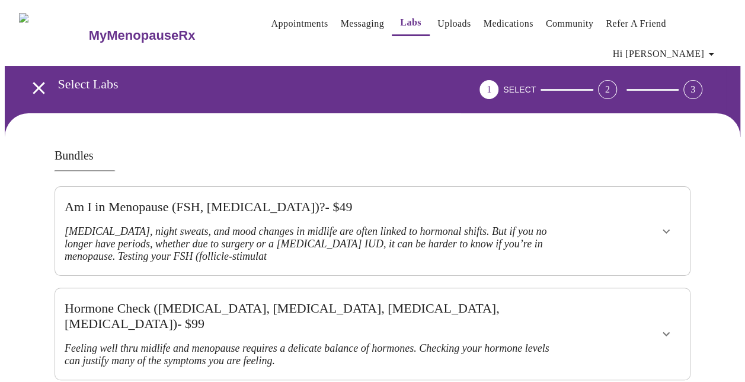
click at [35, 79] on icon "open drawer" at bounding box center [38, 88] width 21 height 21
